Goal: Information Seeking & Learning: Understand process/instructions

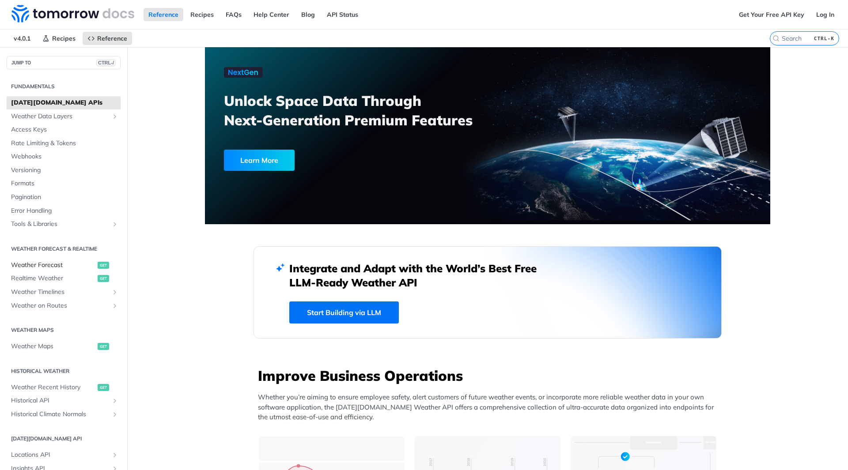
click at [49, 266] on span "Weather Forecast" at bounding box center [53, 265] width 84 height 9
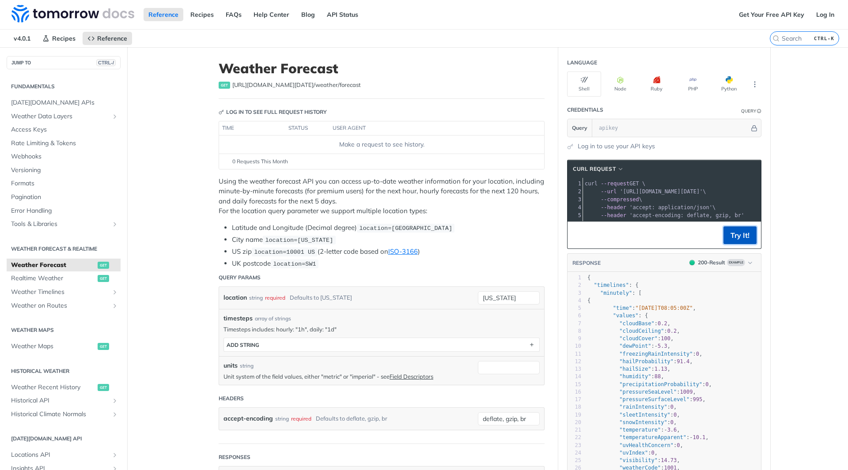
click at [739, 241] on button "Try It!" at bounding box center [739, 236] width 33 height 18
click at [733, 83] on span "button" at bounding box center [733, 79] width 0 height 7
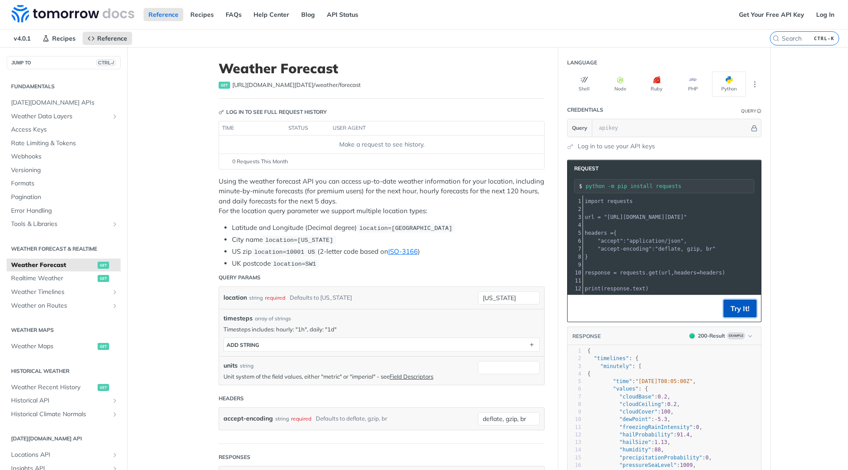
click at [743, 311] on button "Try It!" at bounding box center [739, 309] width 33 height 18
click at [782, 15] on link "Get Your Free API Key" at bounding box center [771, 14] width 75 height 13
click at [753, 13] on link "Get Your Free API Key" at bounding box center [771, 14] width 75 height 13
click at [34, 104] on span "[DATE][DOMAIN_NAME] APIs" at bounding box center [64, 102] width 107 height 9
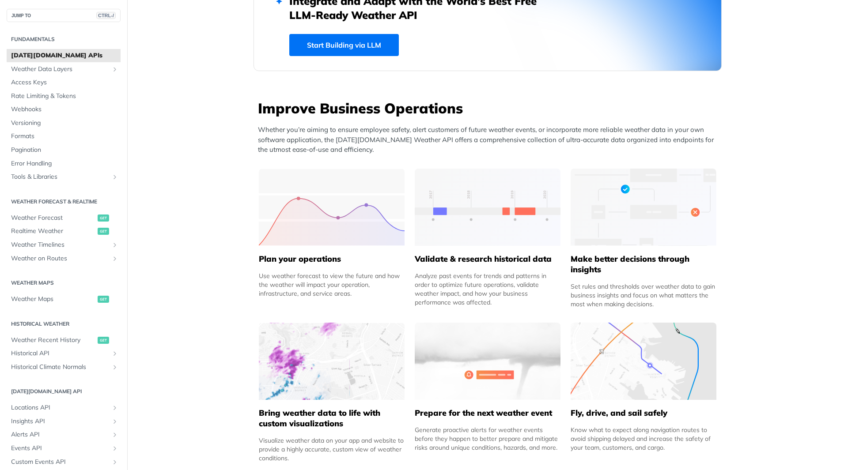
scroll to position [309, 0]
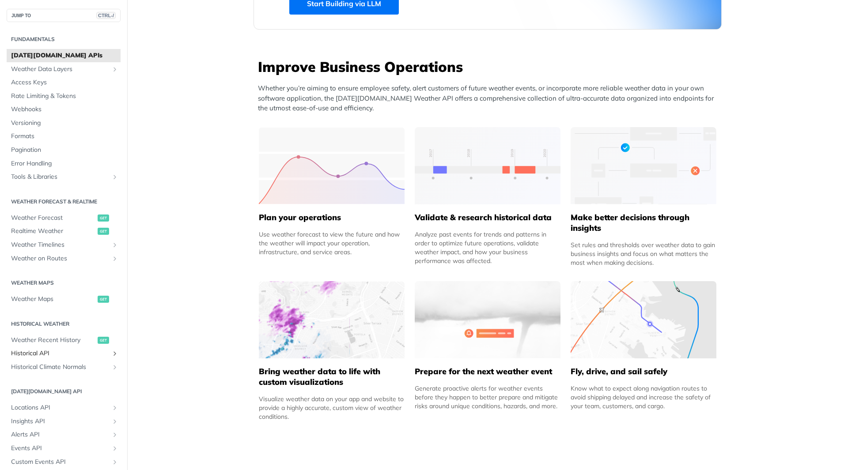
click at [31, 353] on span "Historical API" at bounding box center [60, 353] width 98 height 9
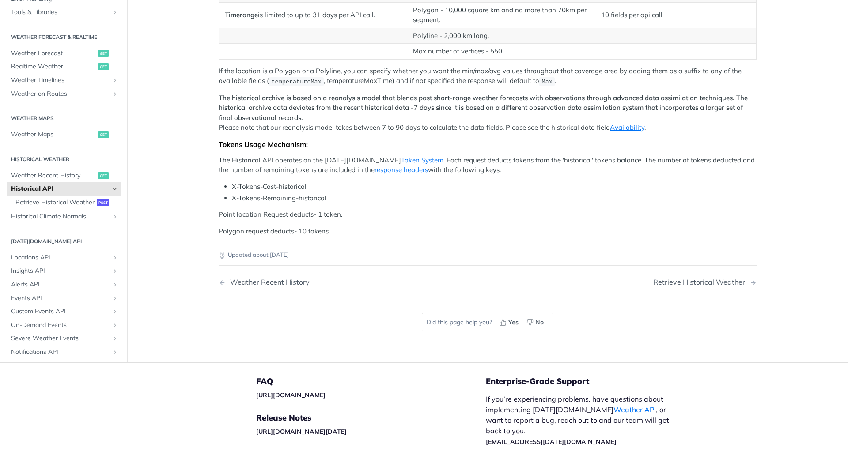
scroll to position [7, 0]
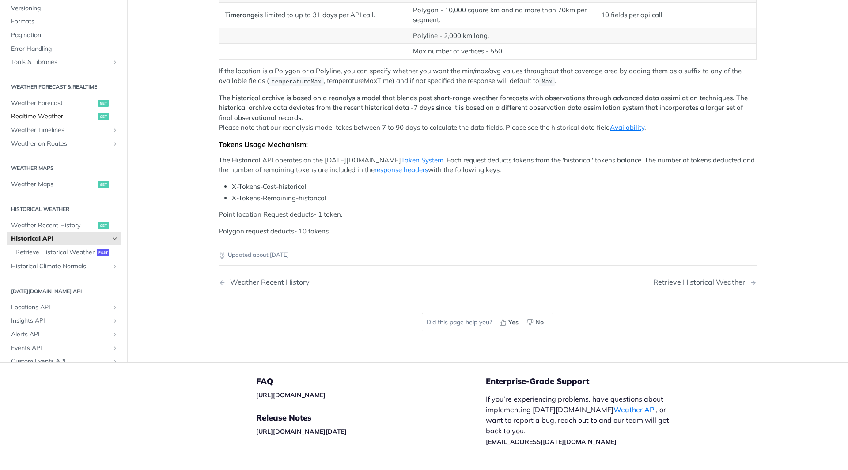
click at [36, 121] on span "Realtime Weather" at bounding box center [53, 117] width 84 height 9
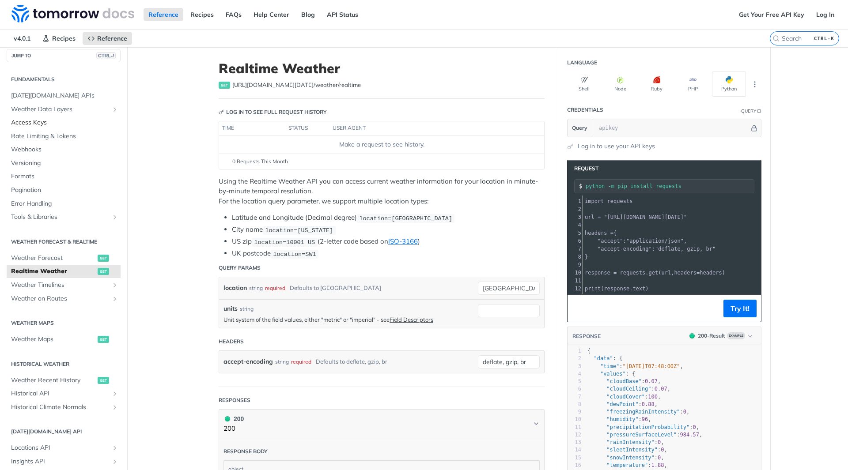
click at [24, 122] on span "Access Keys" at bounding box center [64, 122] width 107 height 9
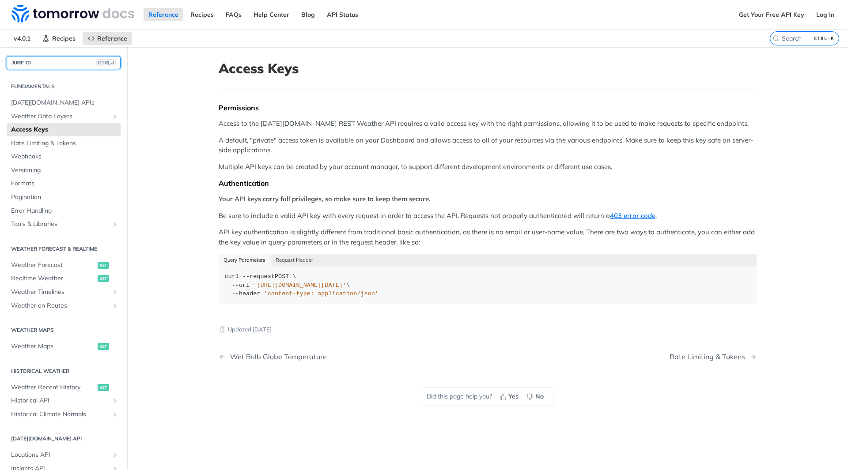
click at [102, 62] on span "CTRL-/" at bounding box center [105, 62] width 19 height 7
click at [154, 110] on main "JUMP TO CTRL-/ Fundamentals [DATE][DOMAIN_NAME] APIs Weather Data Layers Core P…" at bounding box center [424, 282] width 848 height 470
click at [58, 37] on span "Recipes" at bounding box center [63, 38] width 23 height 8
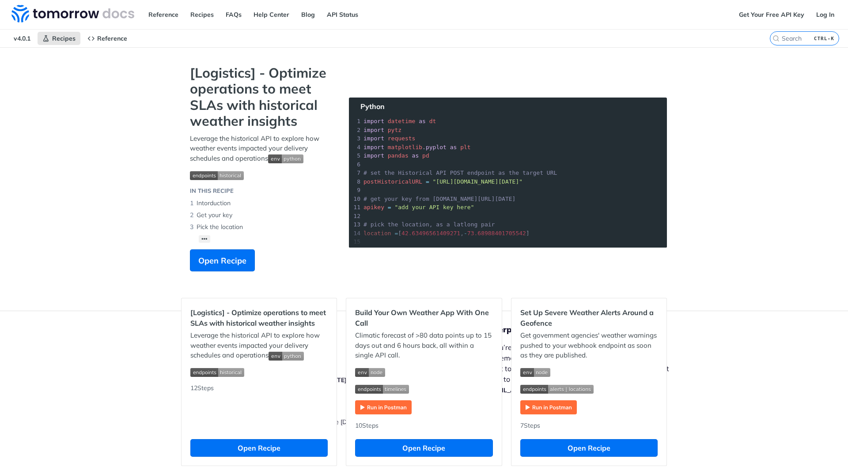
click at [19, 36] on span "v4.0.1" at bounding box center [22, 38] width 26 height 13
click at [20, 39] on span "v4.0.1" at bounding box center [22, 38] width 26 height 13
click at [767, 10] on link "Get Your Free API Key" at bounding box center [771, 14] width 75 height 13
click at [824, 13] on link "Log In" at bounding box center [825, 14] width 28 height 13
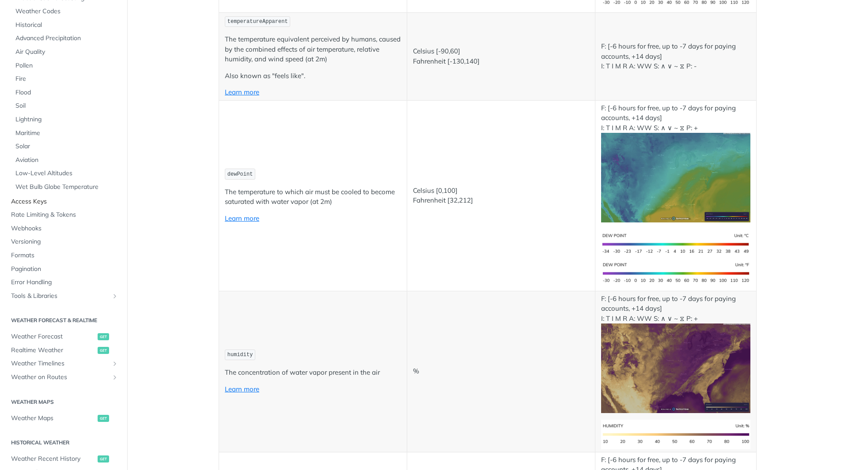
scroll to position [177, 0]
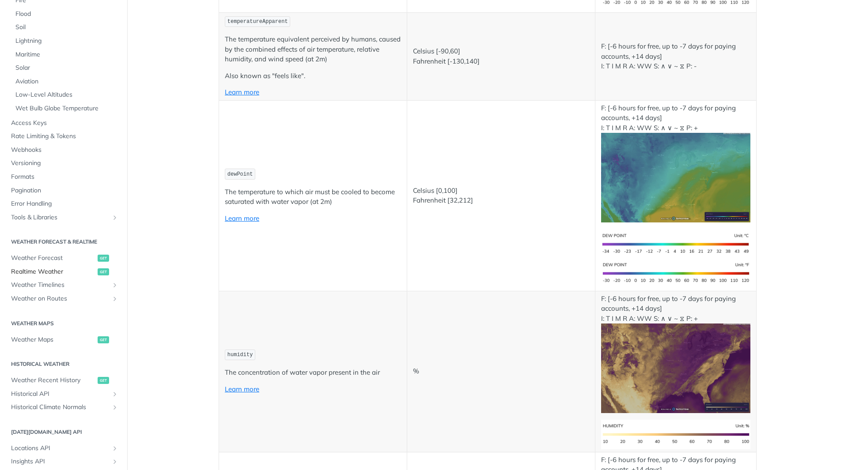
click at [49, 271] on span "Realtime Weather" at bounding box center [53, 272] width 84 height 9
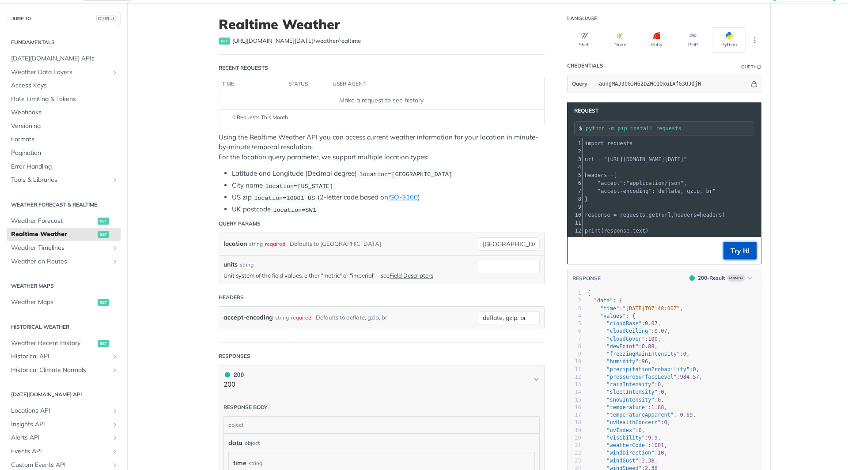
click at [736, 254] on button "Try It!" at bounding box center [739, 251] width 33 height 18
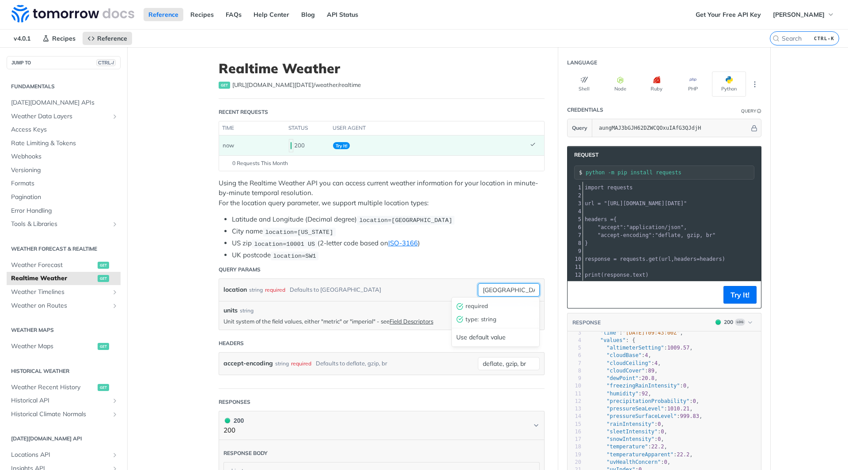
click at [506, 290] on input "[GEOGRAPHIC_DATA]" at bounding box center [509, 289] width 62 height 13
type input "[GEOGRAPHIC_DATA]"
click at [745, 302] on button "Try It!" at bounding box center [739, 295] width 33 height 18
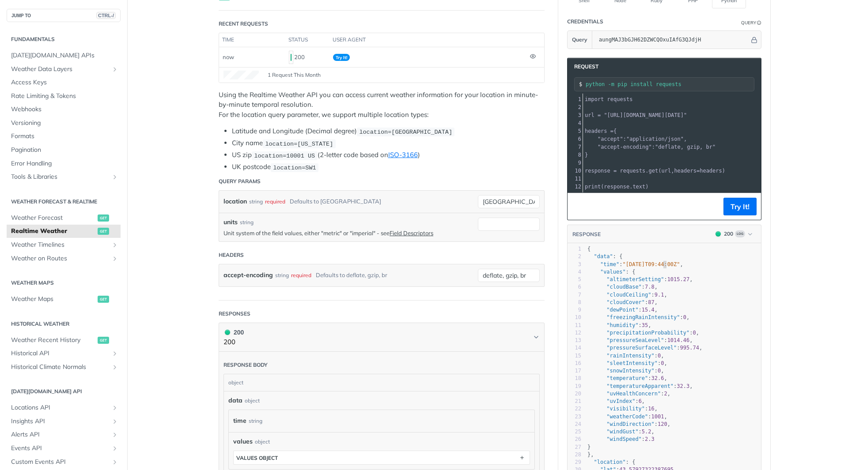
click at [659, 268] on span ""[DATE]T09:44:00Z"" at bounding box center [651, 264] width 57 height 6
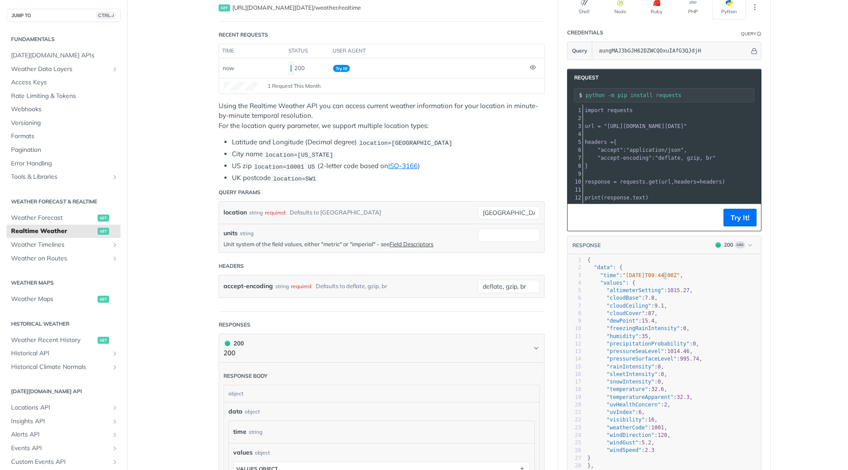
scroll to position [88, 0]
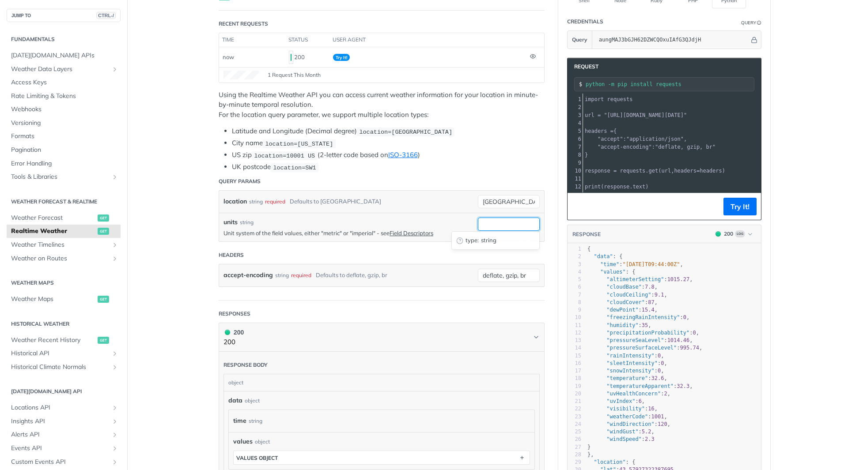
click at [495, 229] on input "units" at bounding box center [509, 224] width 62 height 13
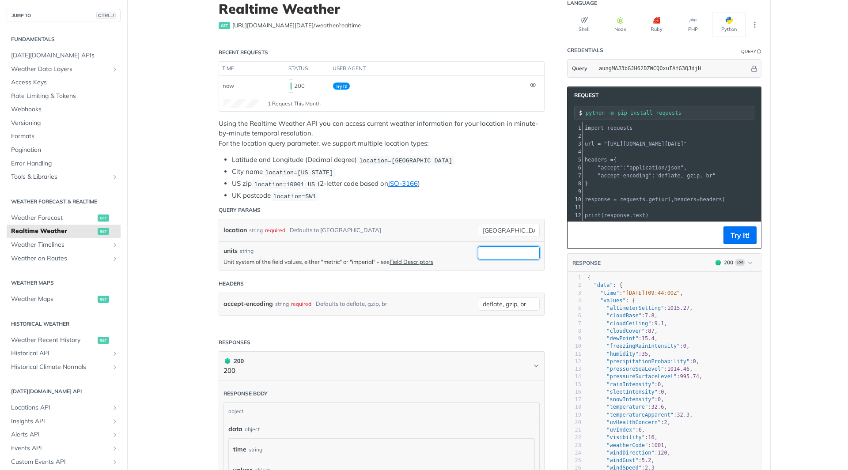
scroll to position [44, 0]
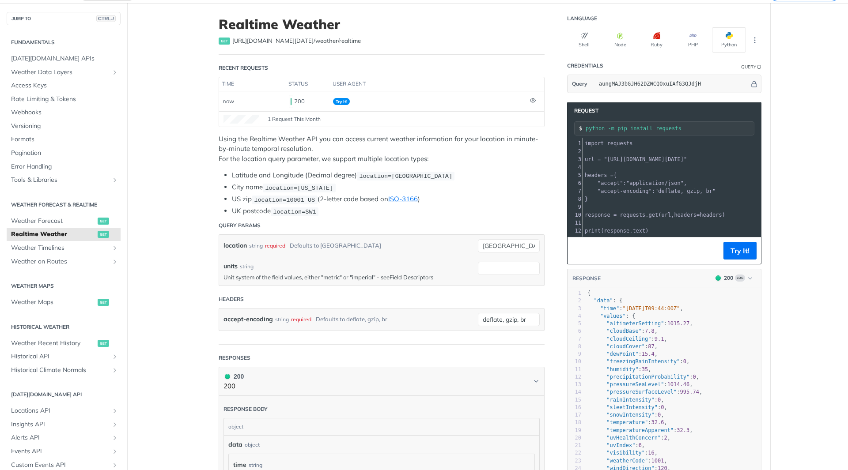
click at [321, 276] on p "Unit system of the field values, either "metric" or "imperial" - see Field Desc…" at bounding box center [348, 277] width 250 height 8
click at [410, 276] on link "Field Descriptors" at bounding box center [411, 277] width 44 height 7
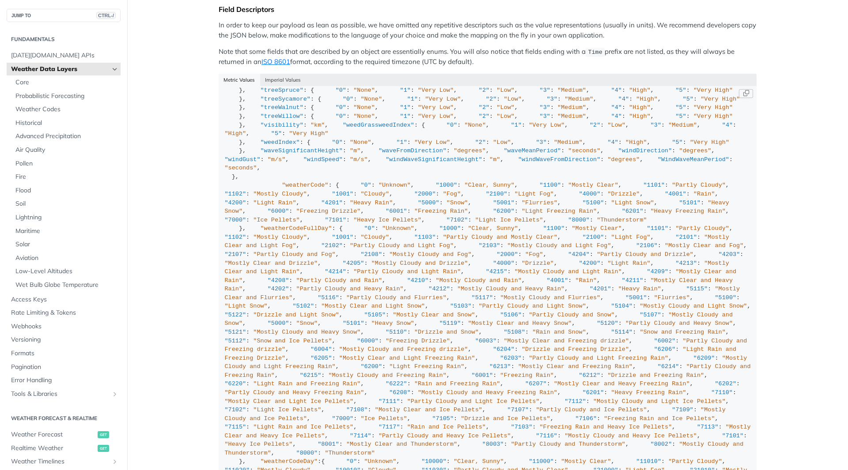
scroll to position [574, 0]
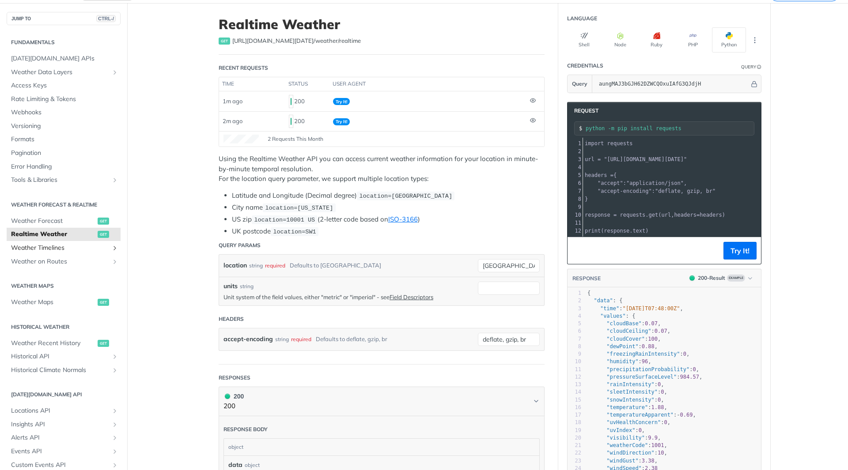
click at [104, 249] on link "Weather Timelines" at bounding box center [64, 248] width 114 height 13
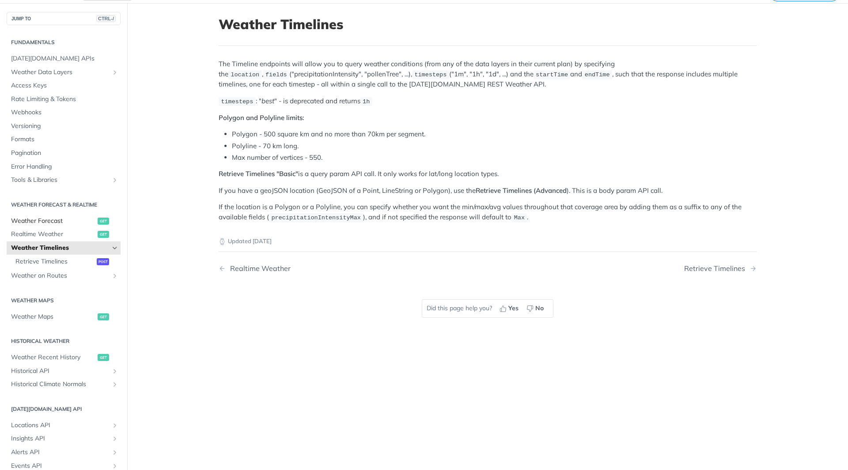
click at [36, 221] on span "Weather Forecast" at bounding box center [53, 221] width 84 height 9
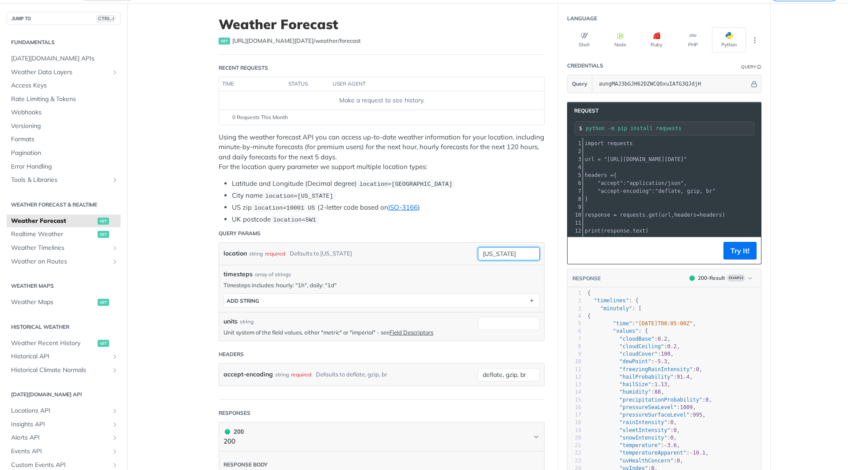
click at [514, 252] on input "[US_STATE]" at bounding box center [509, 253] width 62 height 13
type input "[GEOGRAPHIC_DATA]"
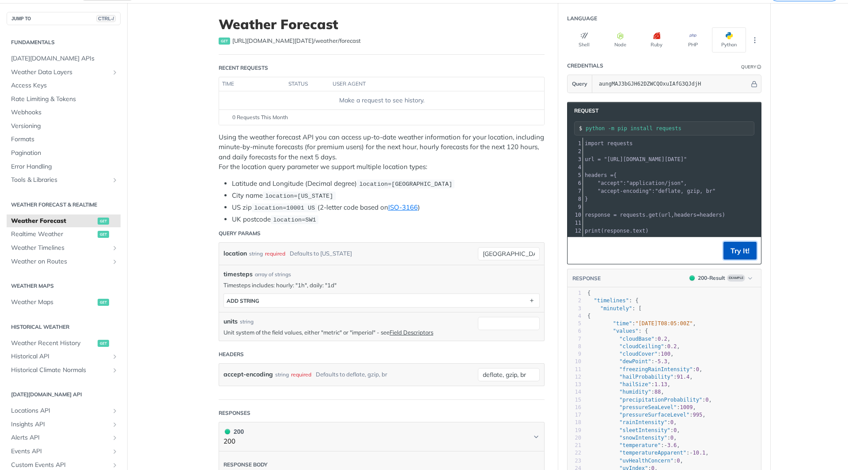
click at [740, 257] on button "Try It!" at bounding box center [739, 251] width 33 height 18
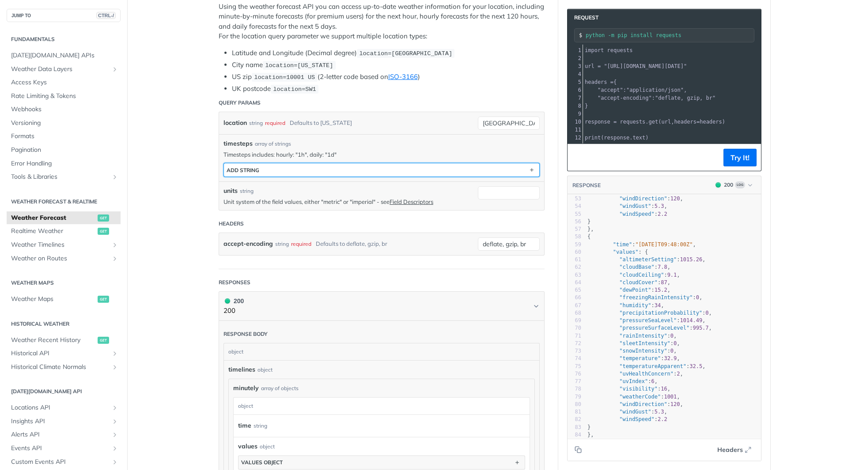
click at [451, 171] on button "ADD string" at bounding box center [381, 169] width 315 height 13
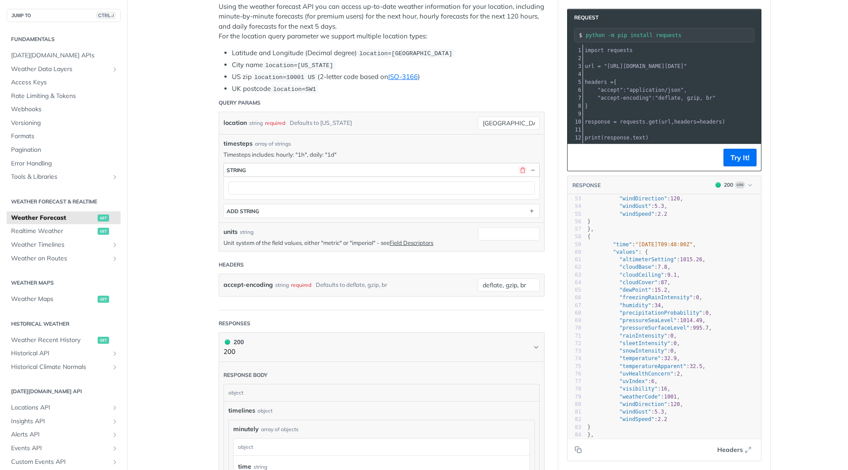
click at [520, 168] on button "button" at bounding box center [522, 170] width 8 height 8
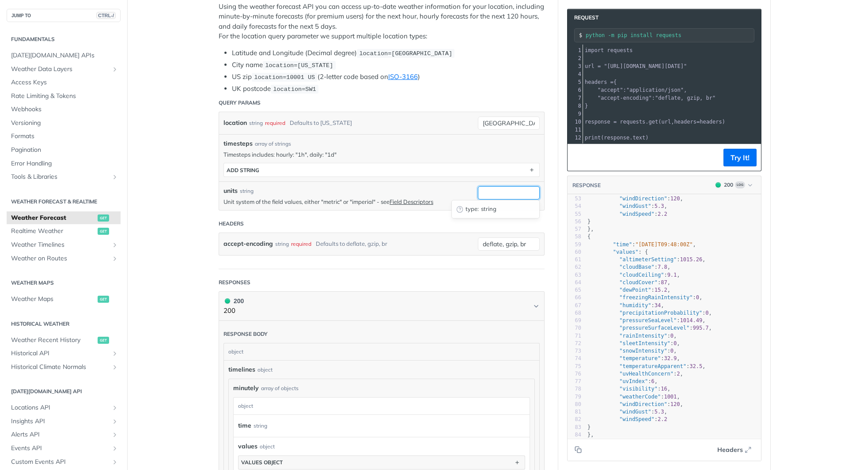
click at [492, 191] on input "units" at bounding box center [509, 192] width 62 height 13
type input "daily"
click at [736, 163] on button "Try It!" at bounding box center [739, 158] width 33 height 18
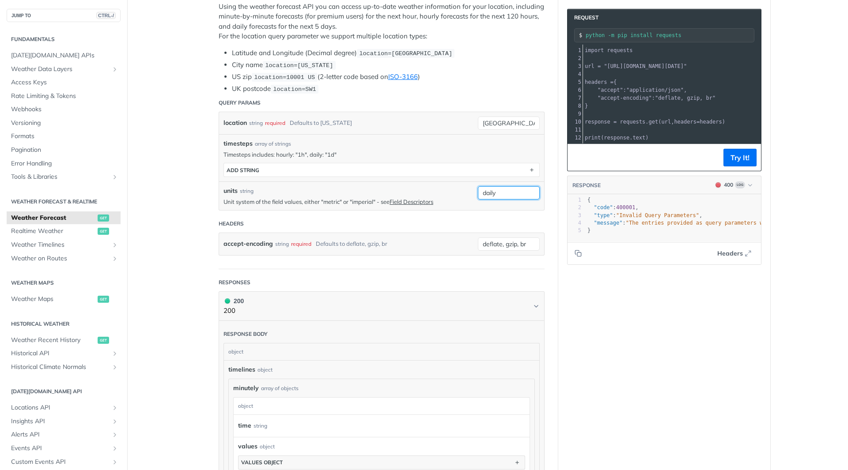
drag, startPoint x: 503, startPoint y: 194, endPoint x: 463, endPoint y: 193, distance: 40.7
click at [463, 193] on div "units string Unit system of the field values, either "metric" or "imperial" - s…" at bounding box center [381, 195] width 325 height 29
click at [797, 287] on main "JUMP TO CTRL-/ Fundamentals [DATE][DOMAIN_NAME] APIs Weather Data Layers Core P…" at bounding box center [424, 414] width 848 height 1087
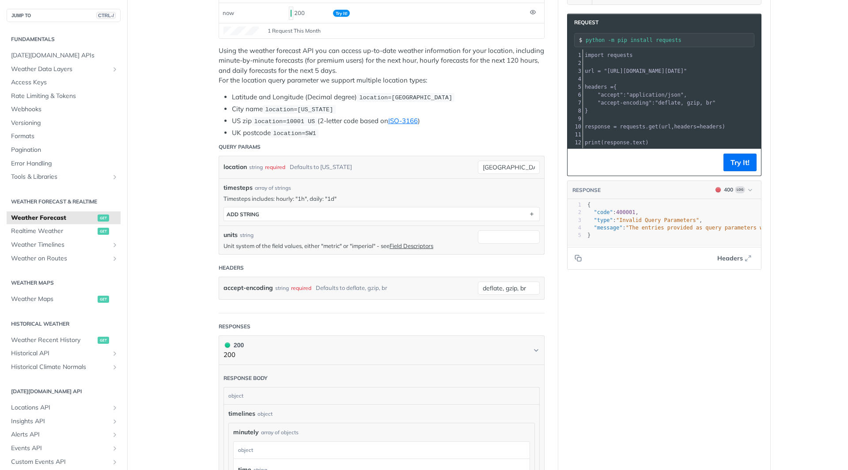
click at [789, 310] on main "JUMP TO CTRL-/ Fundamentals [DATE][DOMAIN_NAME] APIs Weather Data Layers Core P…" at bounding box center [424, 458] width 848 height 1087
